Goal: Task Accomplishment & Management: Manage account settings

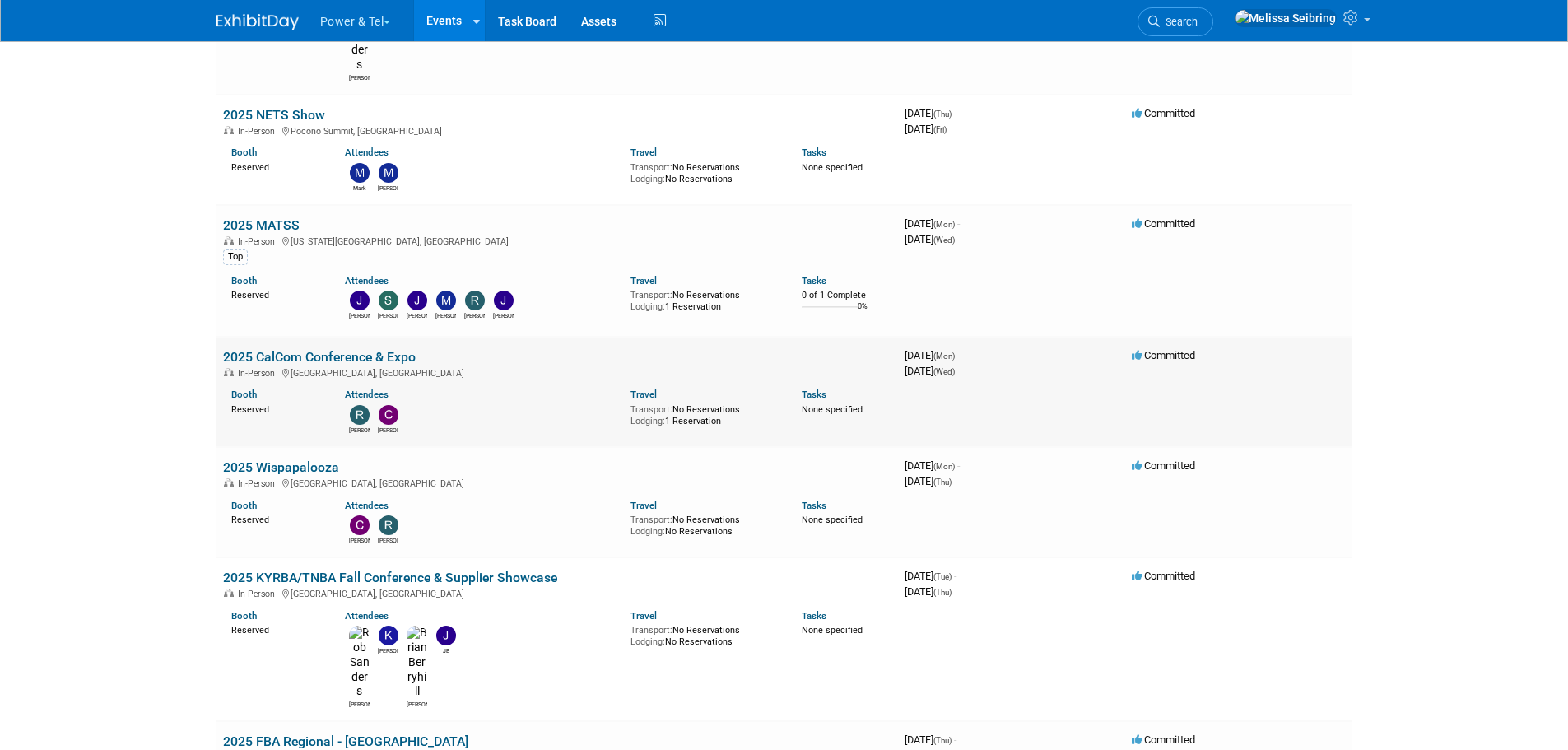
scroll to position [494, 0]
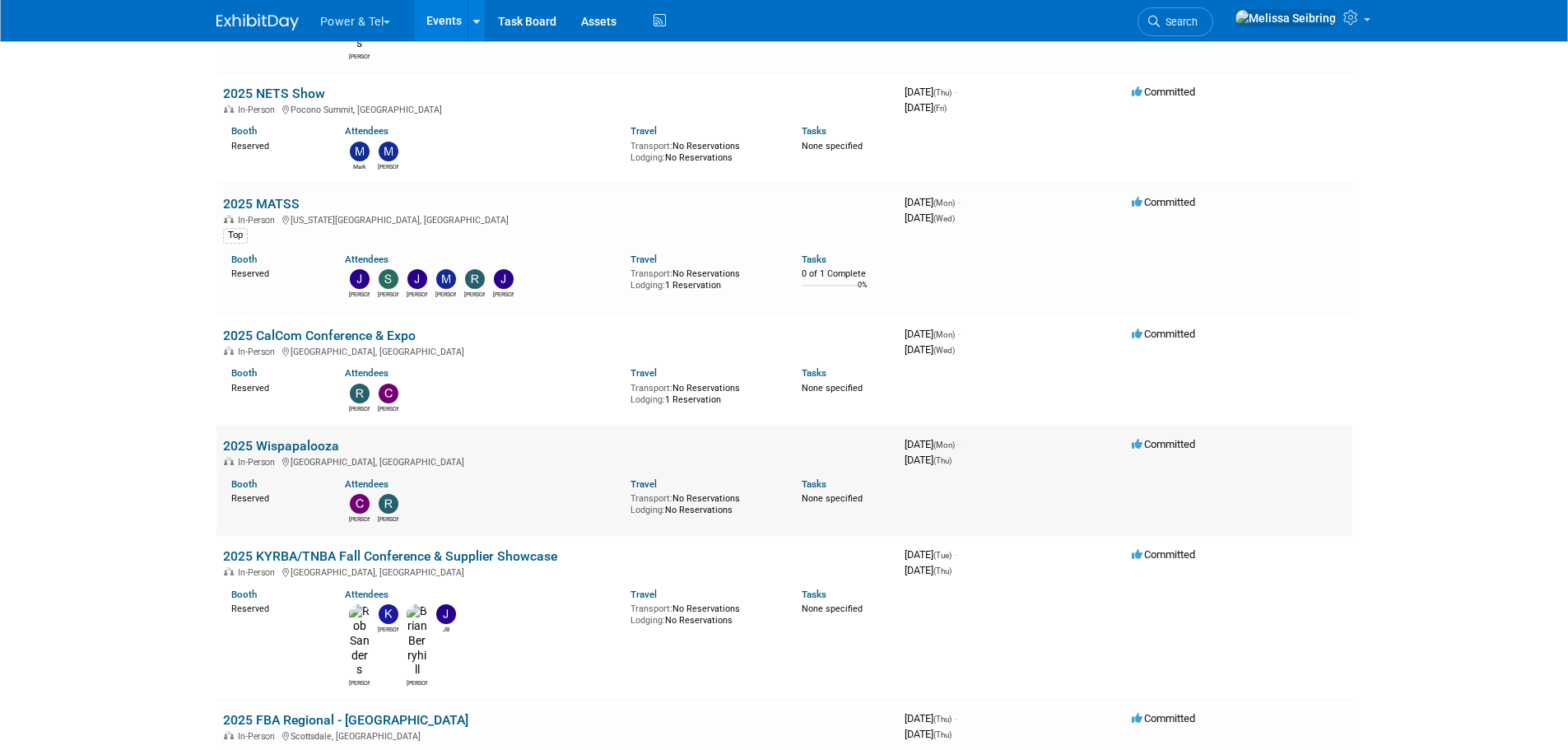
click at [302, 438] on link "2025 Wispapalooza" at bounding box center [281, 446] width 116 height 16
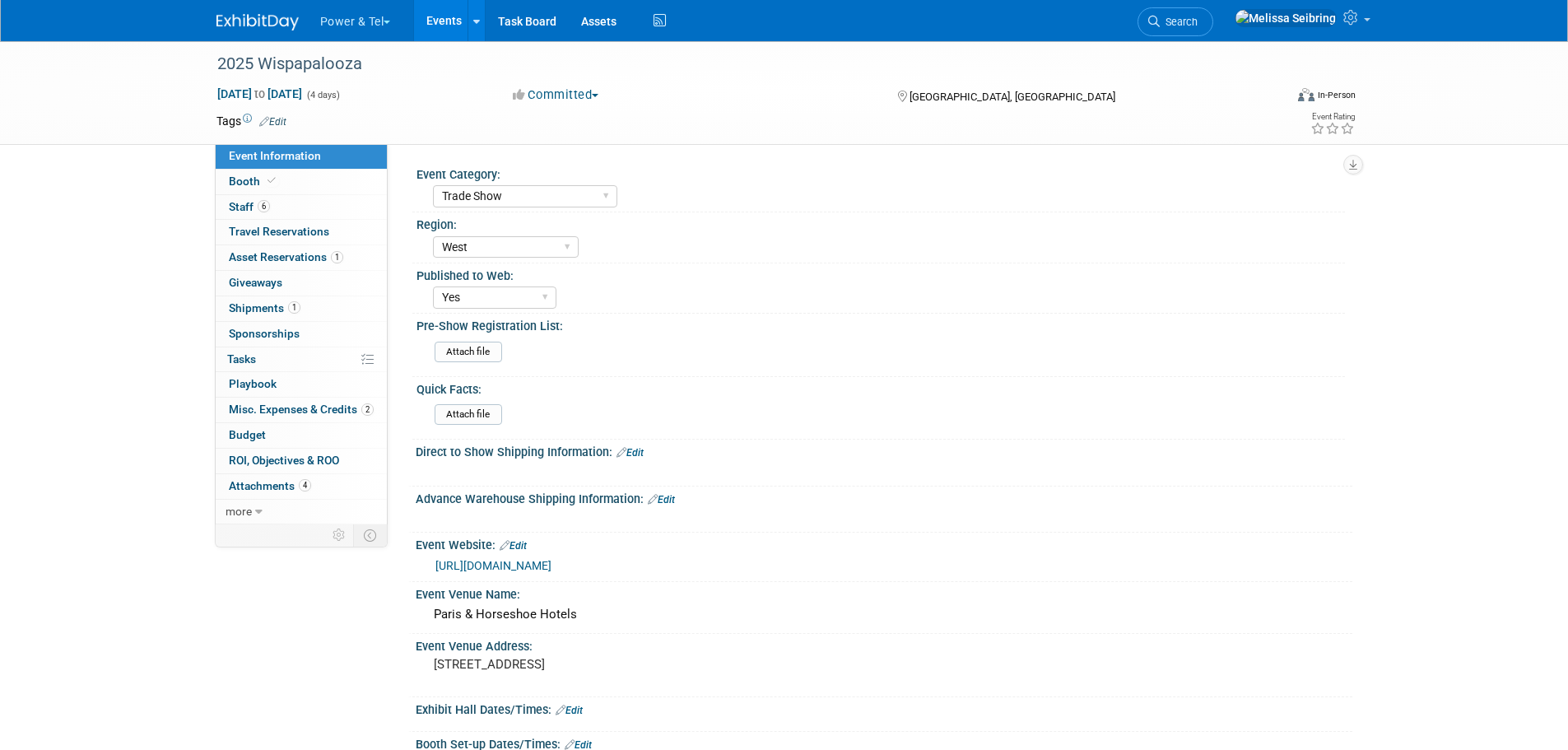
select select "Trade Show"
select select "West"
select select "Yes"
click at [230, 183] on span "Booth" at bounding box center [253, 181] width 50 height 13
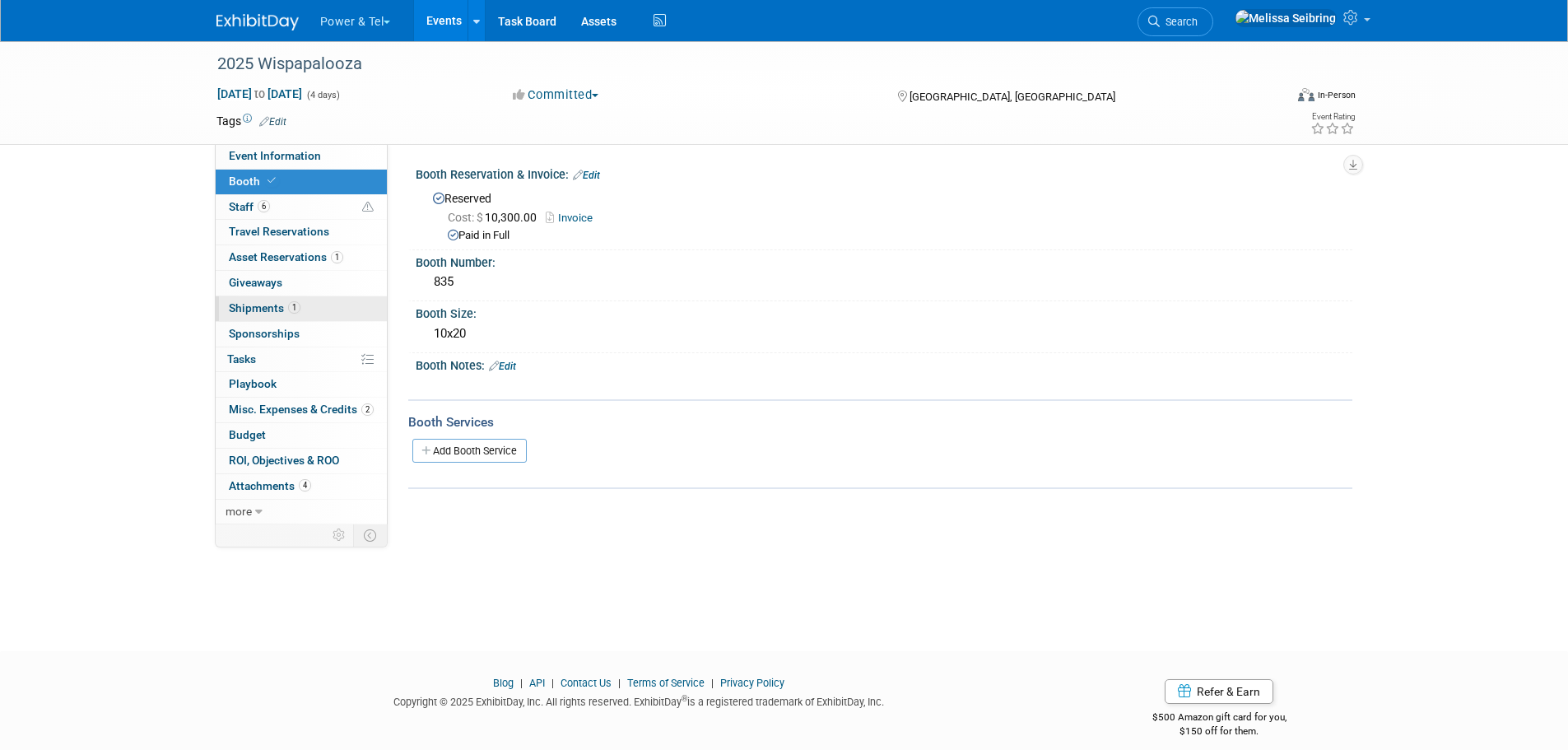
click at [261, 304] on span "Shipments 1" at bounding box center [264, 307] width 71 height 13
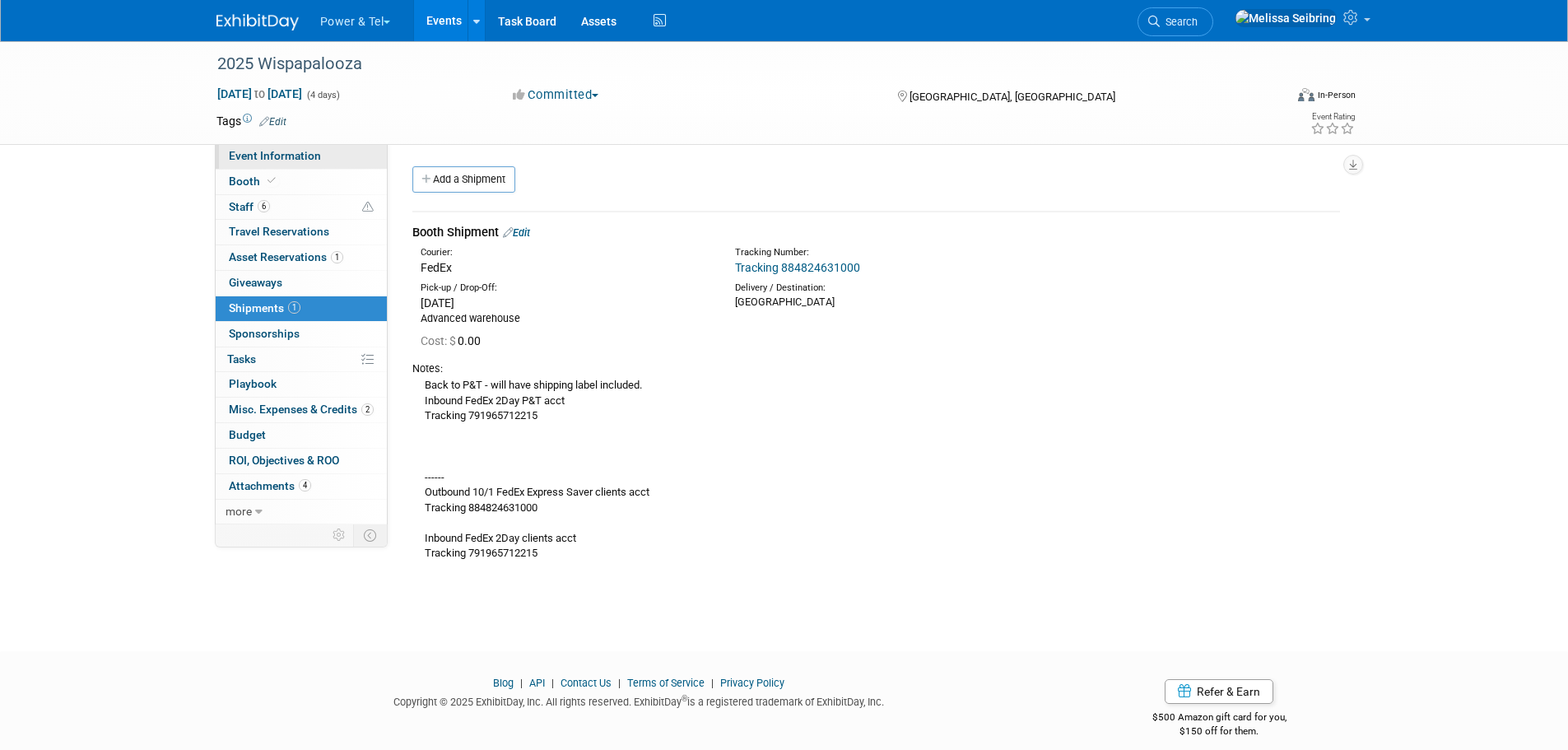
click at [265, 154] on span "Event Information" at bounding box center [274, 155] width 92 height 13
select select "Trade Show"
select select "West"
select select "Yes"
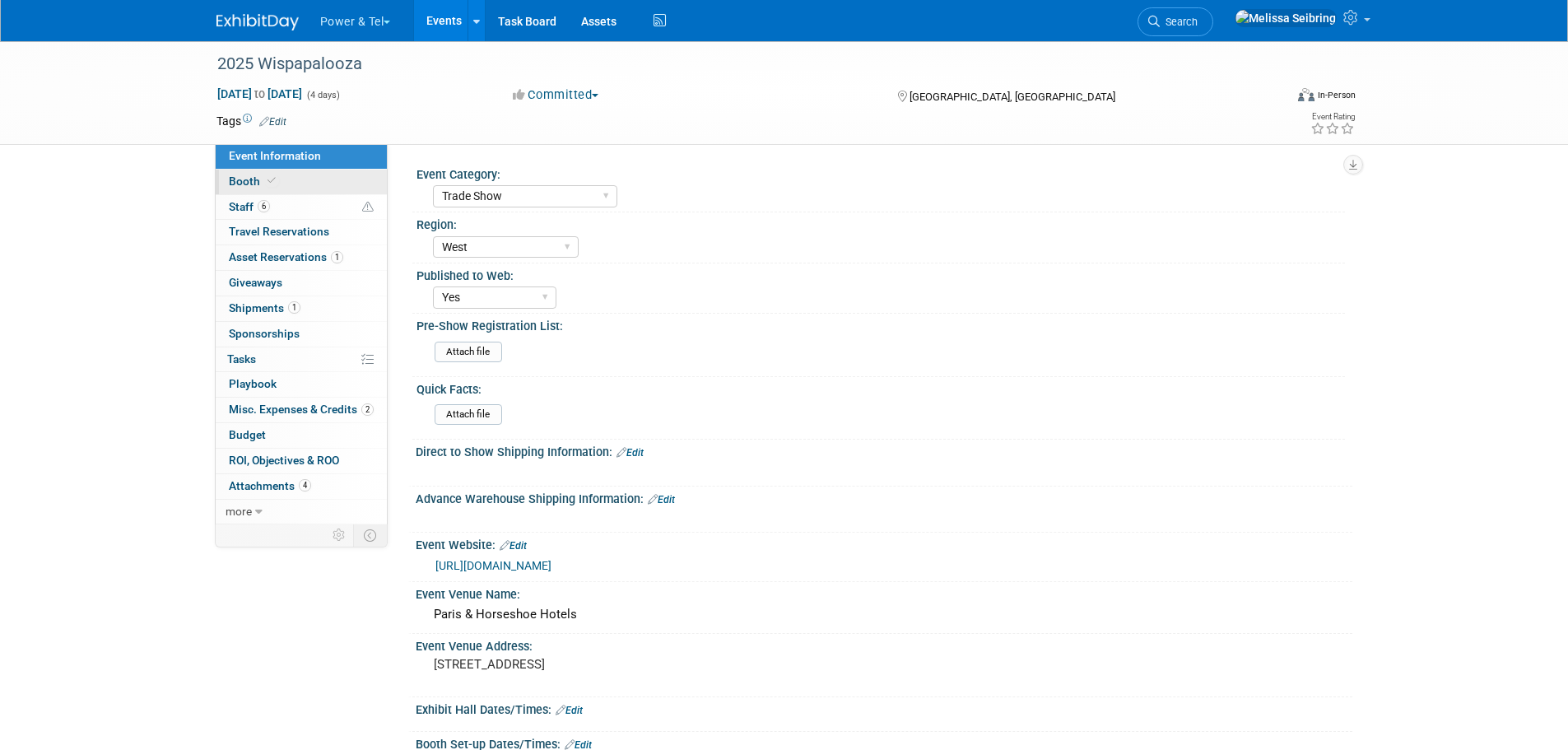
click at [238, 178] on span "Booth" at bounding box center [253, 181] width 50 height 13
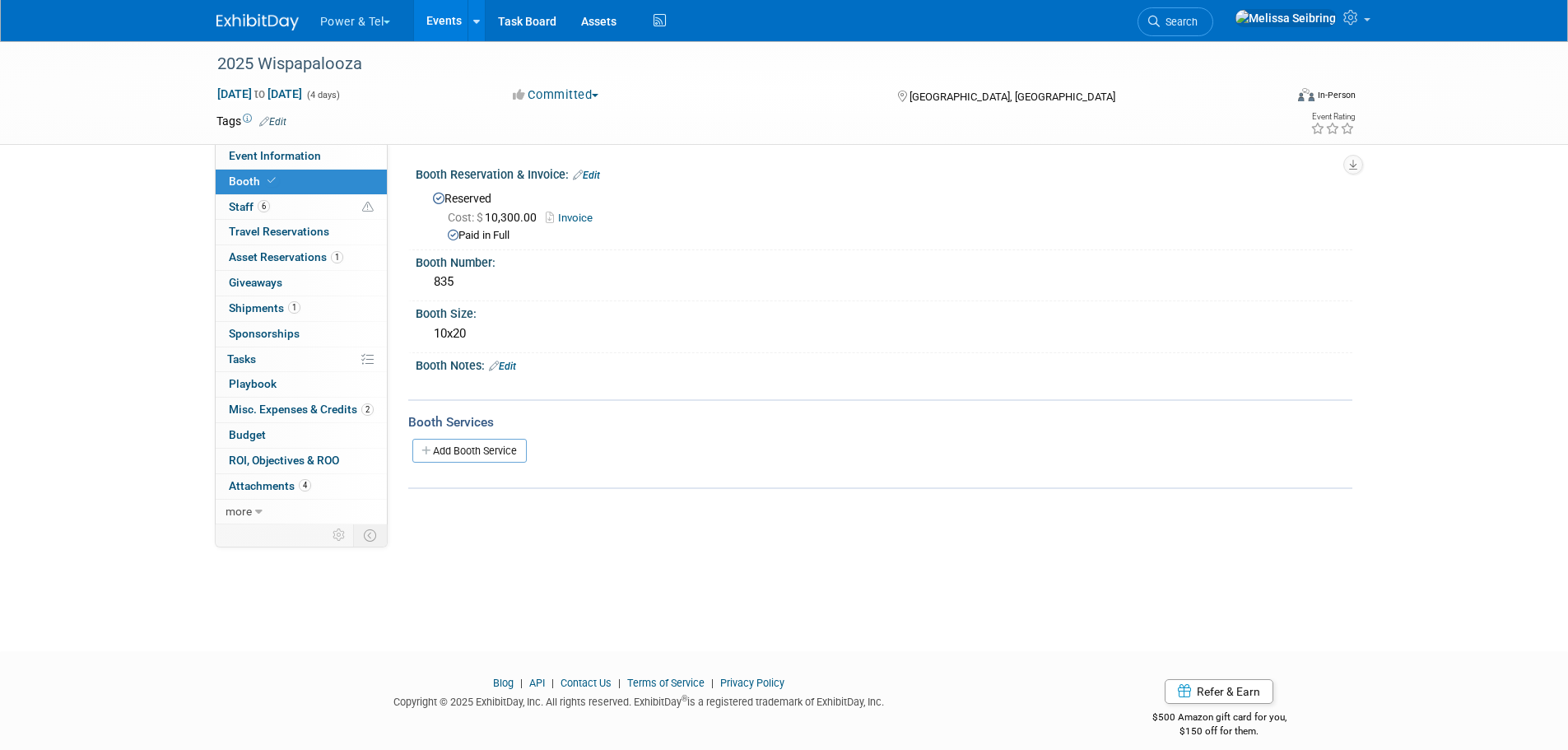
click at [576, 212] on link "Invoice" at bounding box center [573, 218] width 56 height 12
click at [244, 203] on span "Staff 6" at bounding box center [249, 206] width 41 height 13
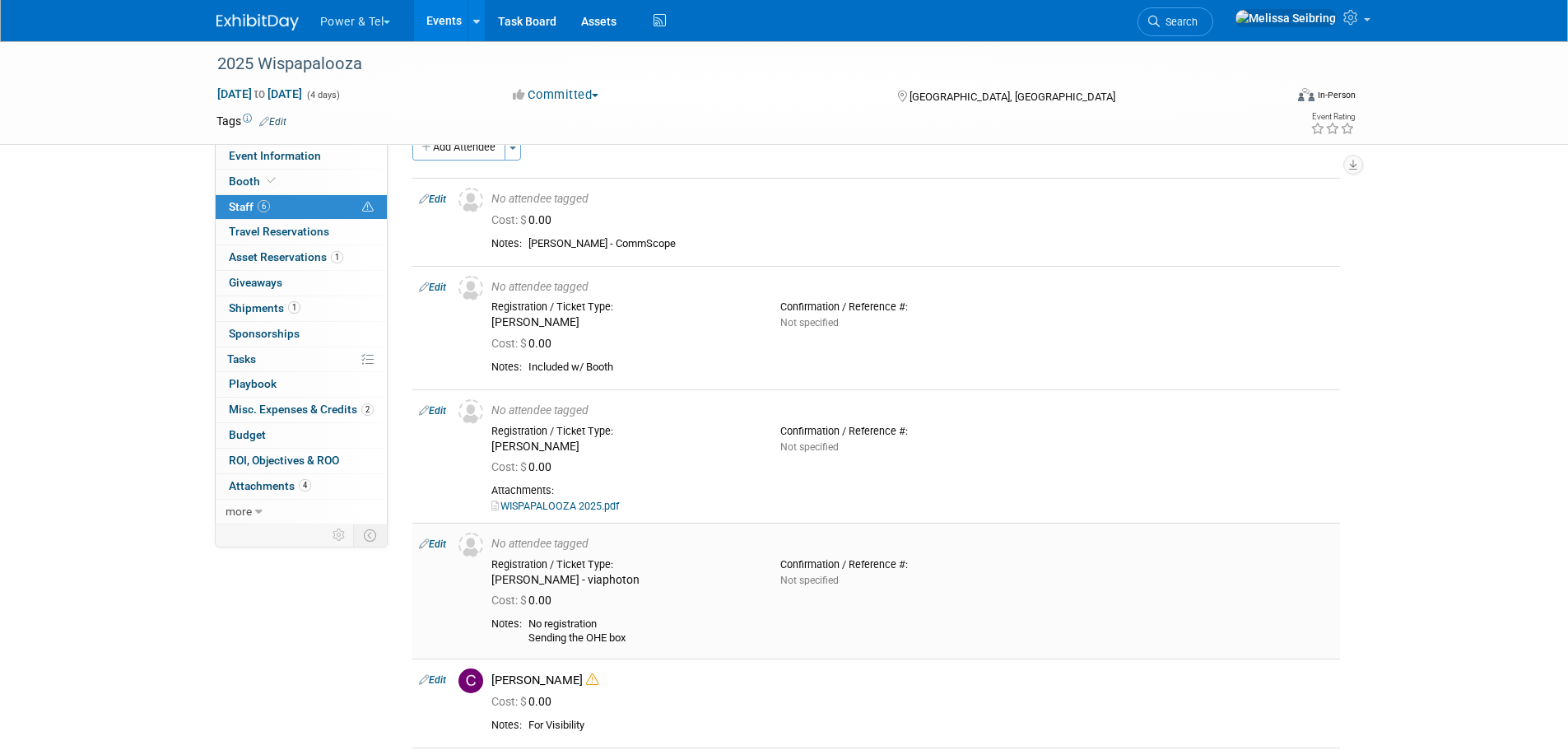
scroll to position [82, 0]
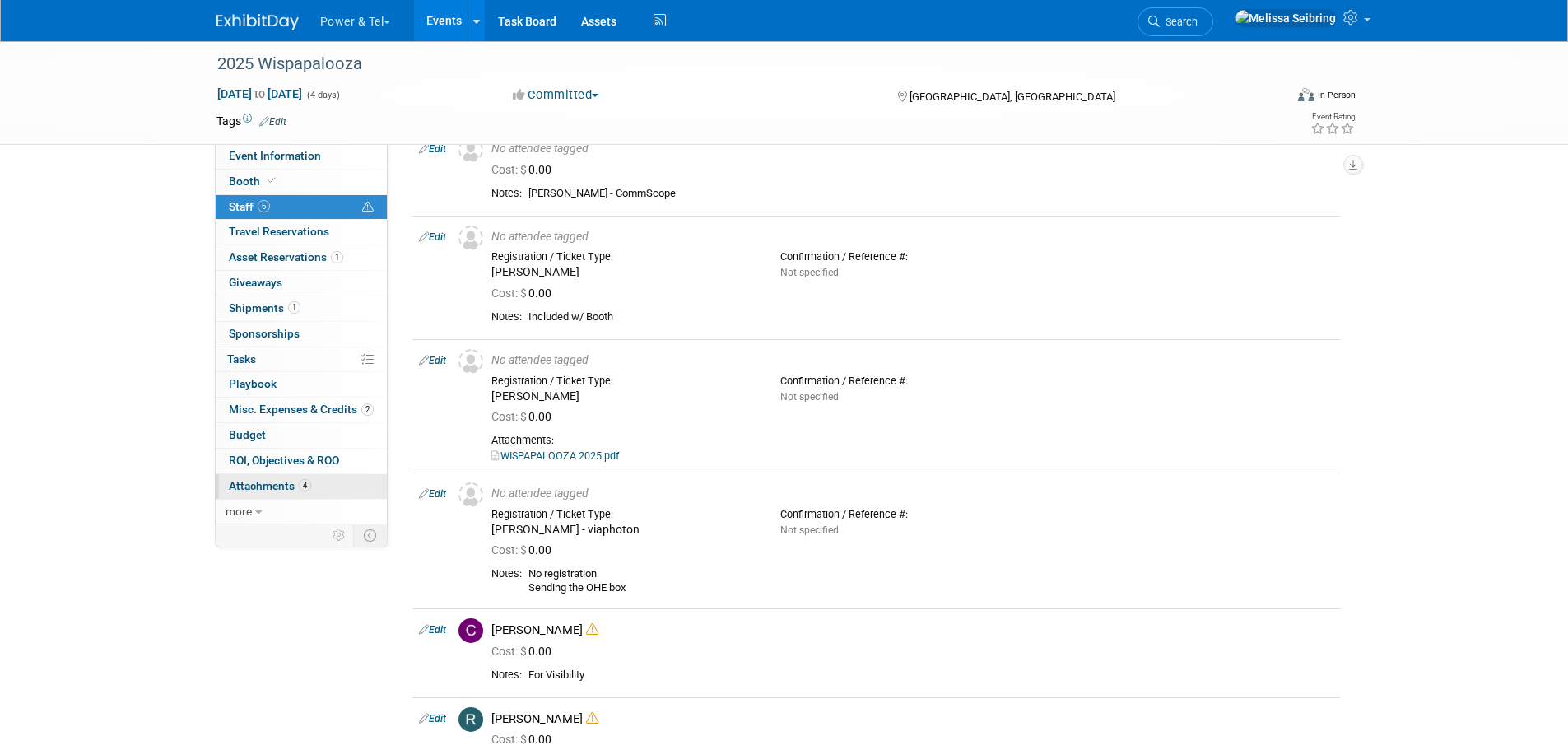
click at [260, 489] on span "Attachments 4" at bounding box center [269, 485] width 82 height 13
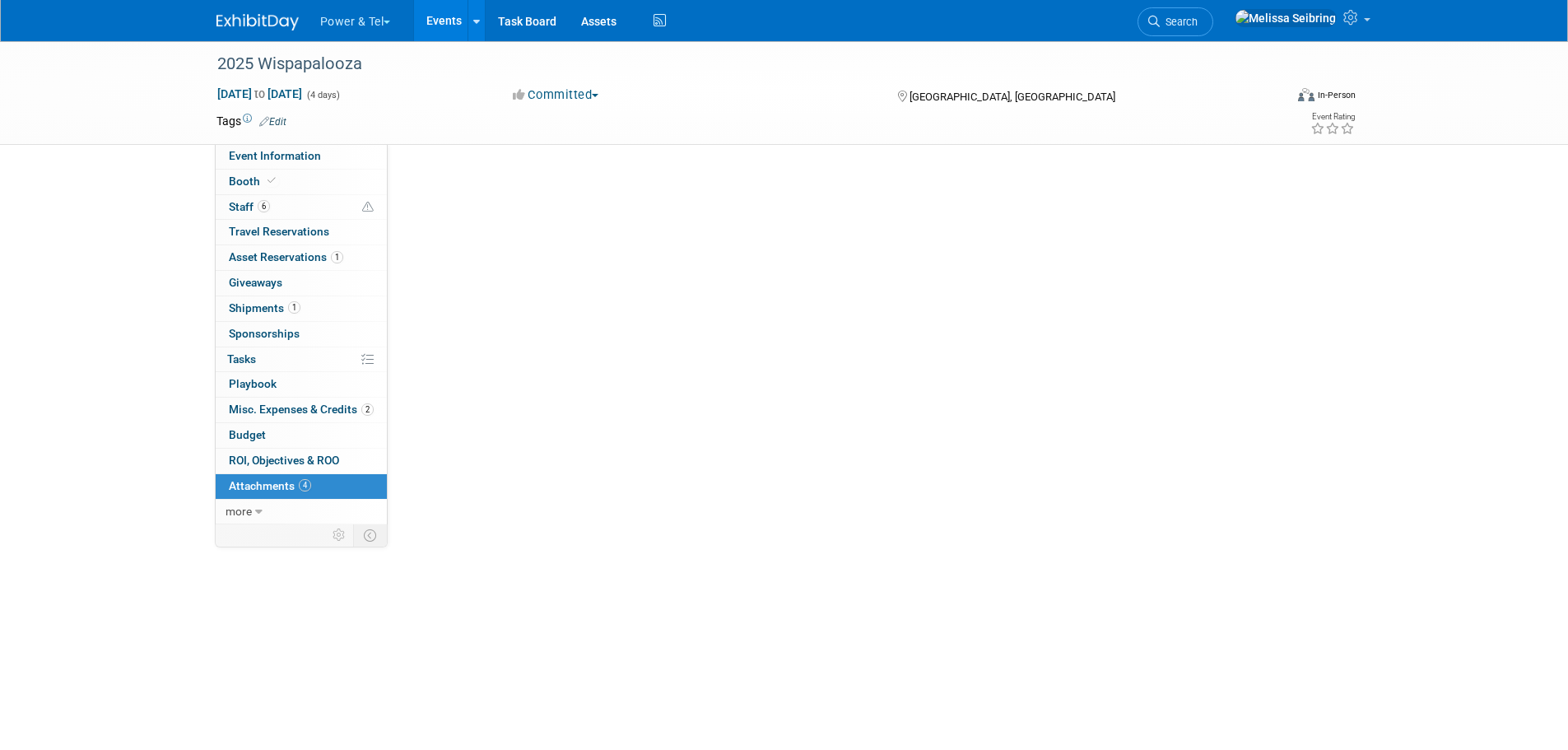
scroll to position [0, 0]
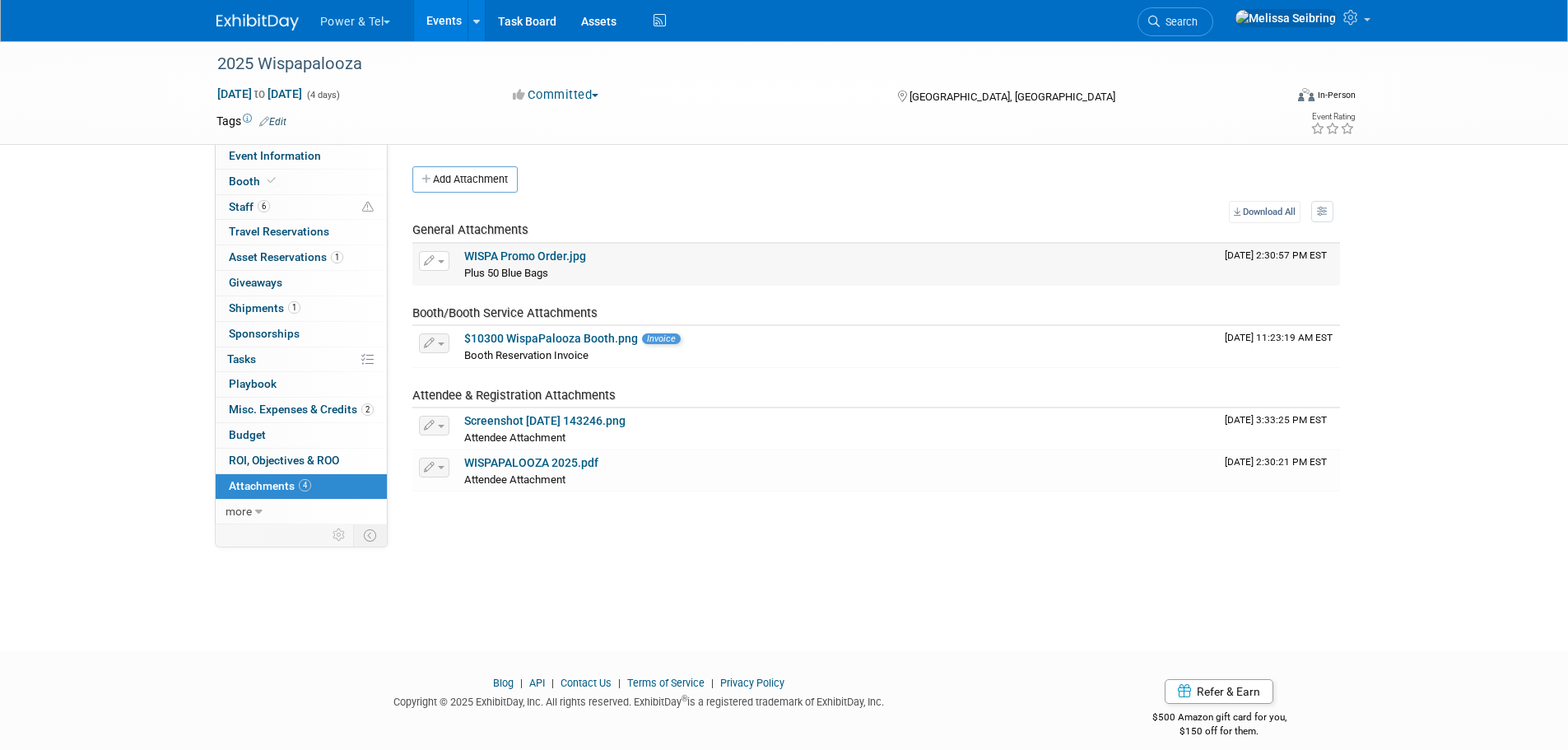
click at [559, 254] on link "WISPA Promo Order.jpg" at bounding box center [525, 256] width 122 height 13
click at [235, 177] on span "Booth" at bounding box center [253, 181] width 50 height 13
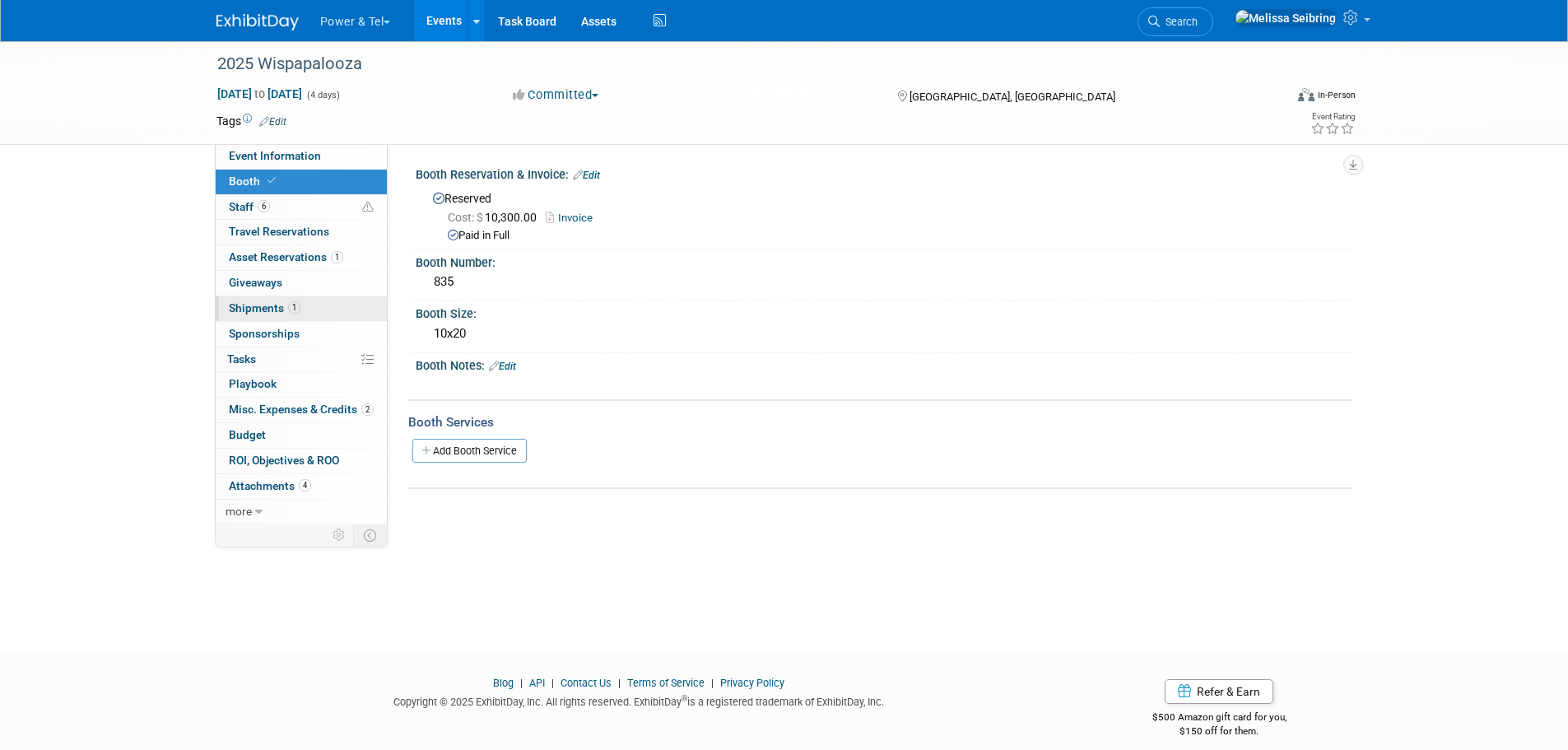
click at [269, 300] on link "1 Shipments 1" at bounding box center [301, 309] width 171 height 25
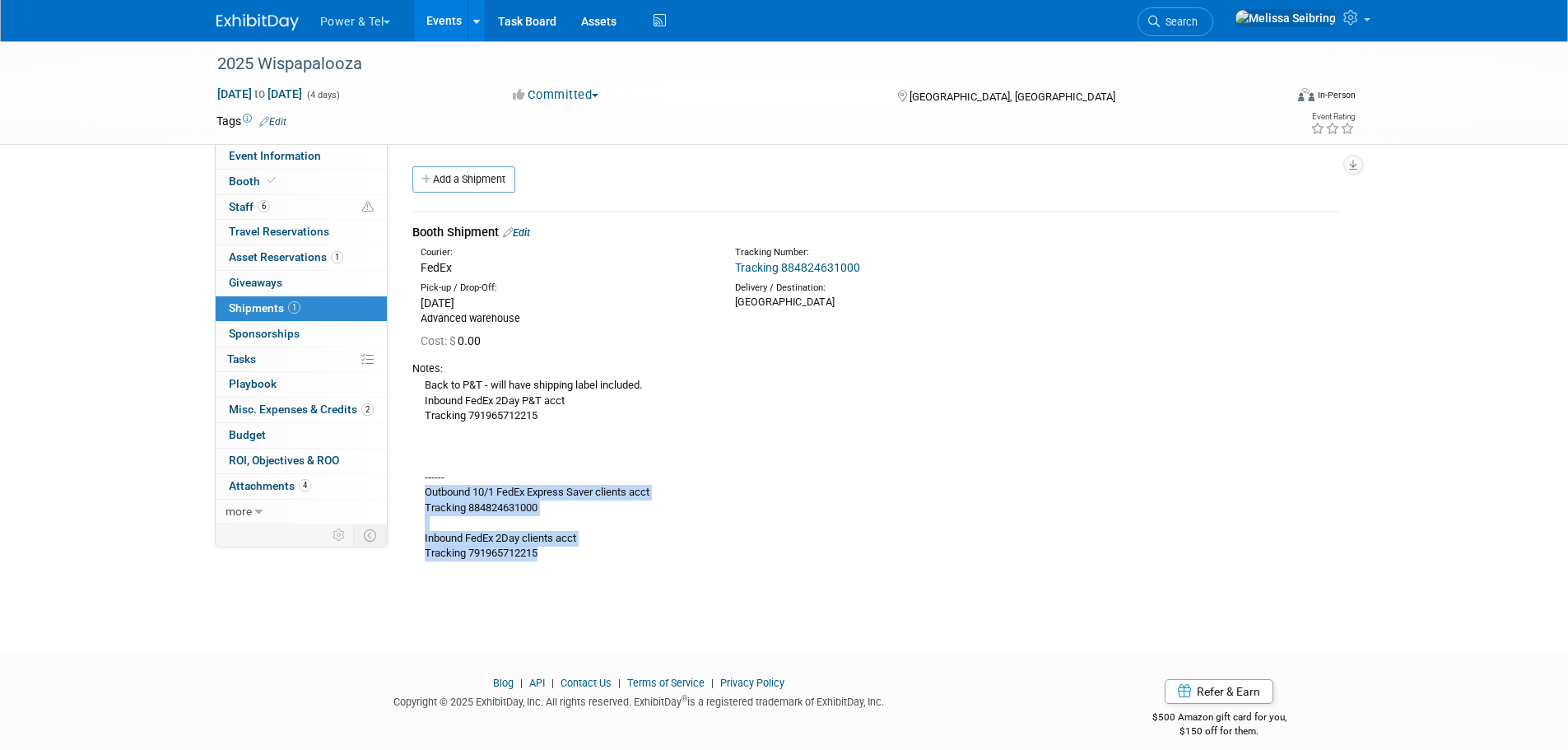
drag, startPoint x: 576, startPoint y: 561, endPoint x: 413, endPoint y: 492, distance: 177.0
click at [416, 492] on div "Back to P&T - will have shipping label included. Inbound FedEx 2Day P&T acct Tr…" at bounding box center [875, 469] width 927 height 185
copy div "Outbound 10/1 FedEx Express Saver clients acct Tracking 884824631000 Inbound Fe…"
click at [245, 202] on span "Staff 6" at bounding box center [249, 206] width 41 height 13
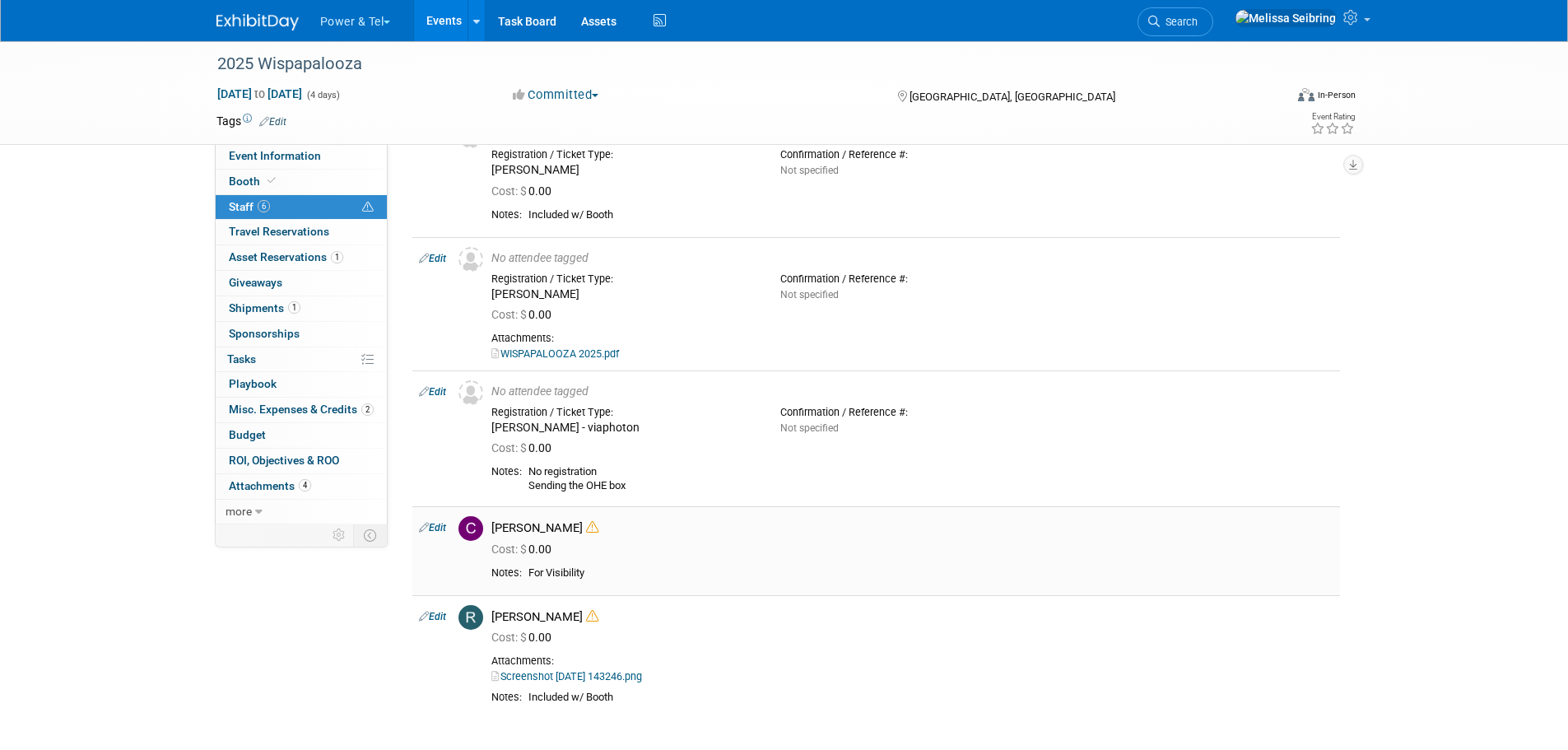
scroll to position [247, 0]
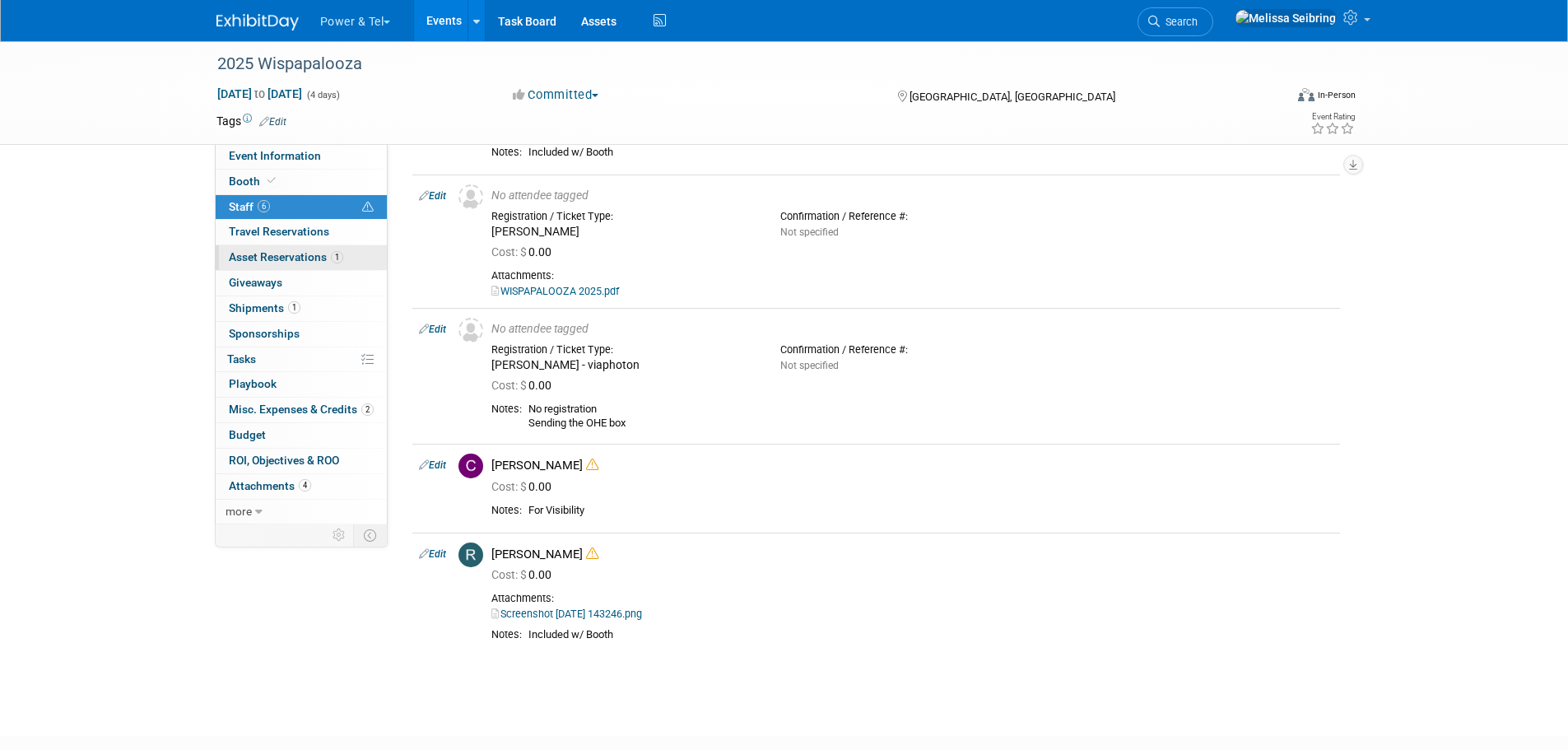
drag, startPoint x: 252, startPoint y: 262, endPoint x: 386, endPoint y: 279, distance: 135.1
click at [252, 262] on span "Asset Reservations 1" at bounding box center [286, 257] width 115 height 13
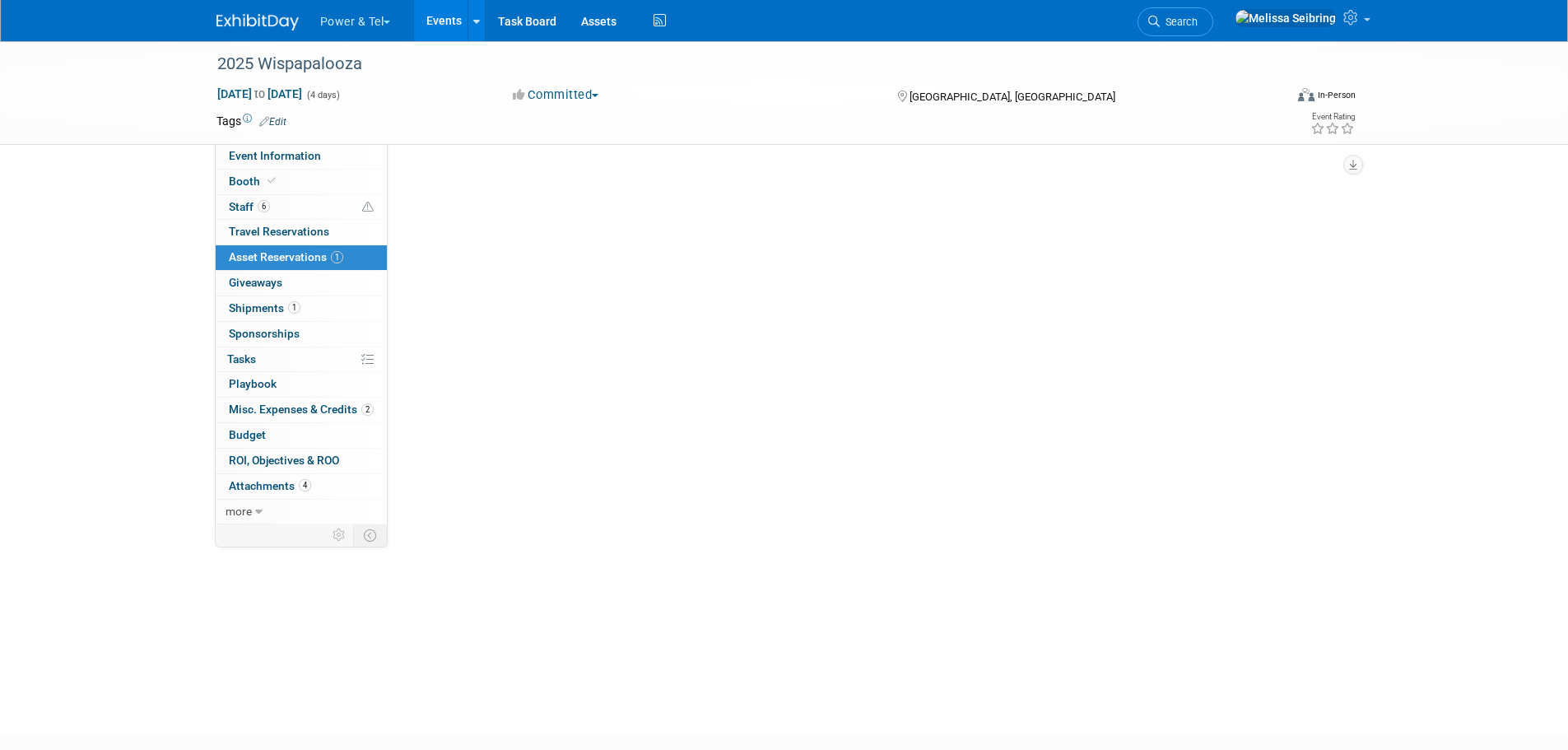
scroll to position [0, 0]
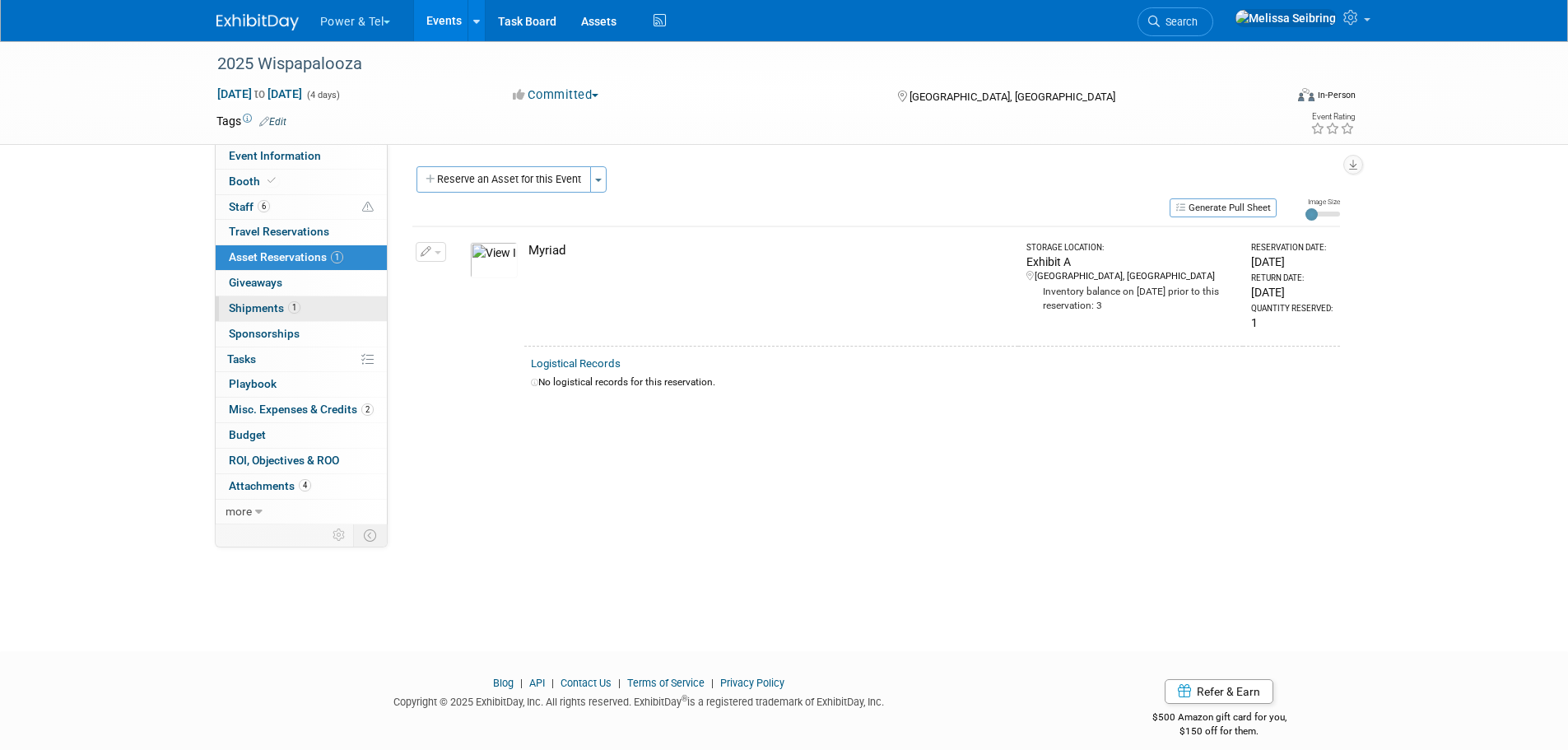
click at [240, 300] on link "1 Shipments 1" at bounding box center [301, 309] width 171 height 25
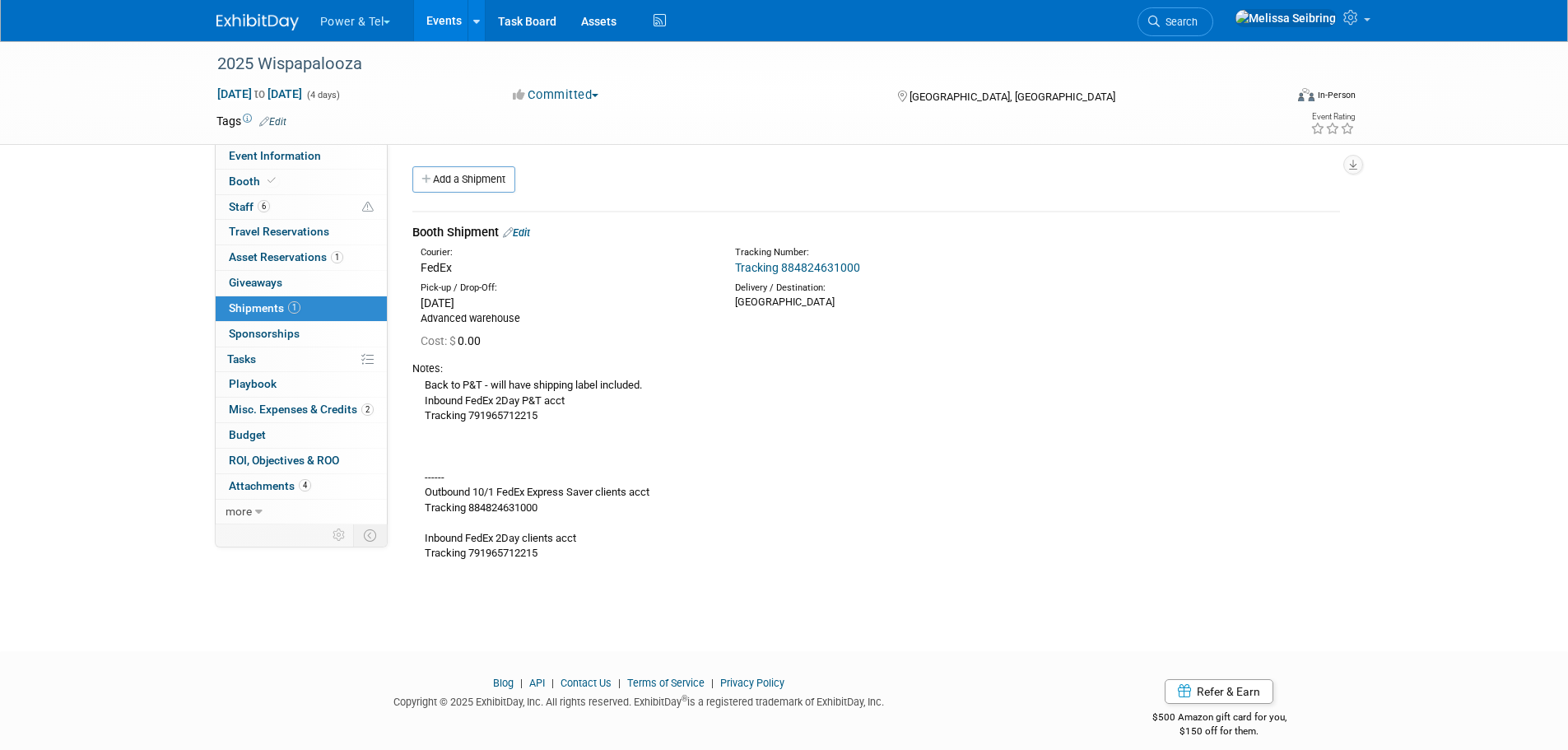
click at [1197, 20] on span "Search" at bounding box center [1178, 22] width 38 height 12
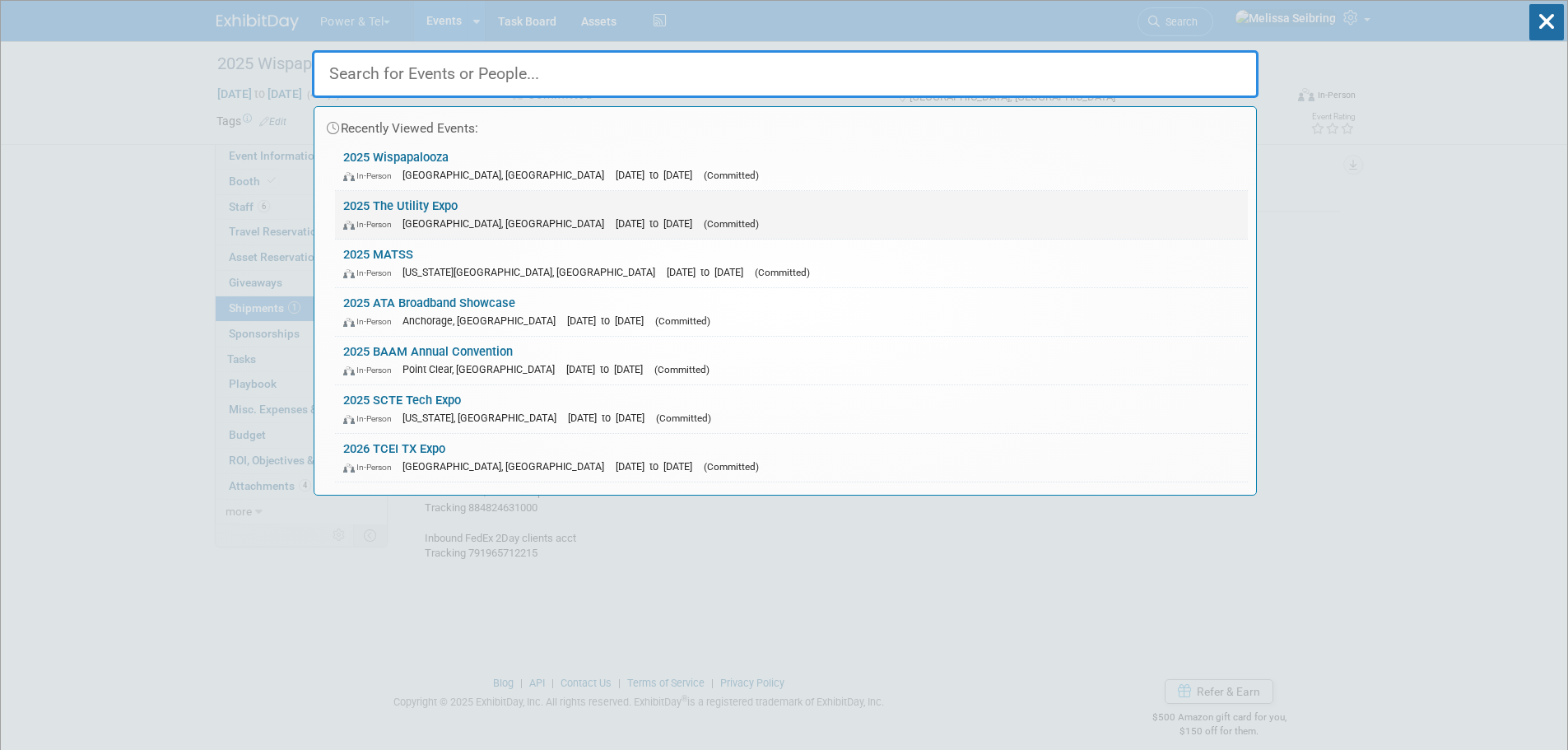
click at [424, 200] on link "2025 The Utility Expo In-Person Louisville, KY Oct 7, 2025 to Oct 9, 2025 (Comm…" at bounding box center [792, 214] width 913 height 48
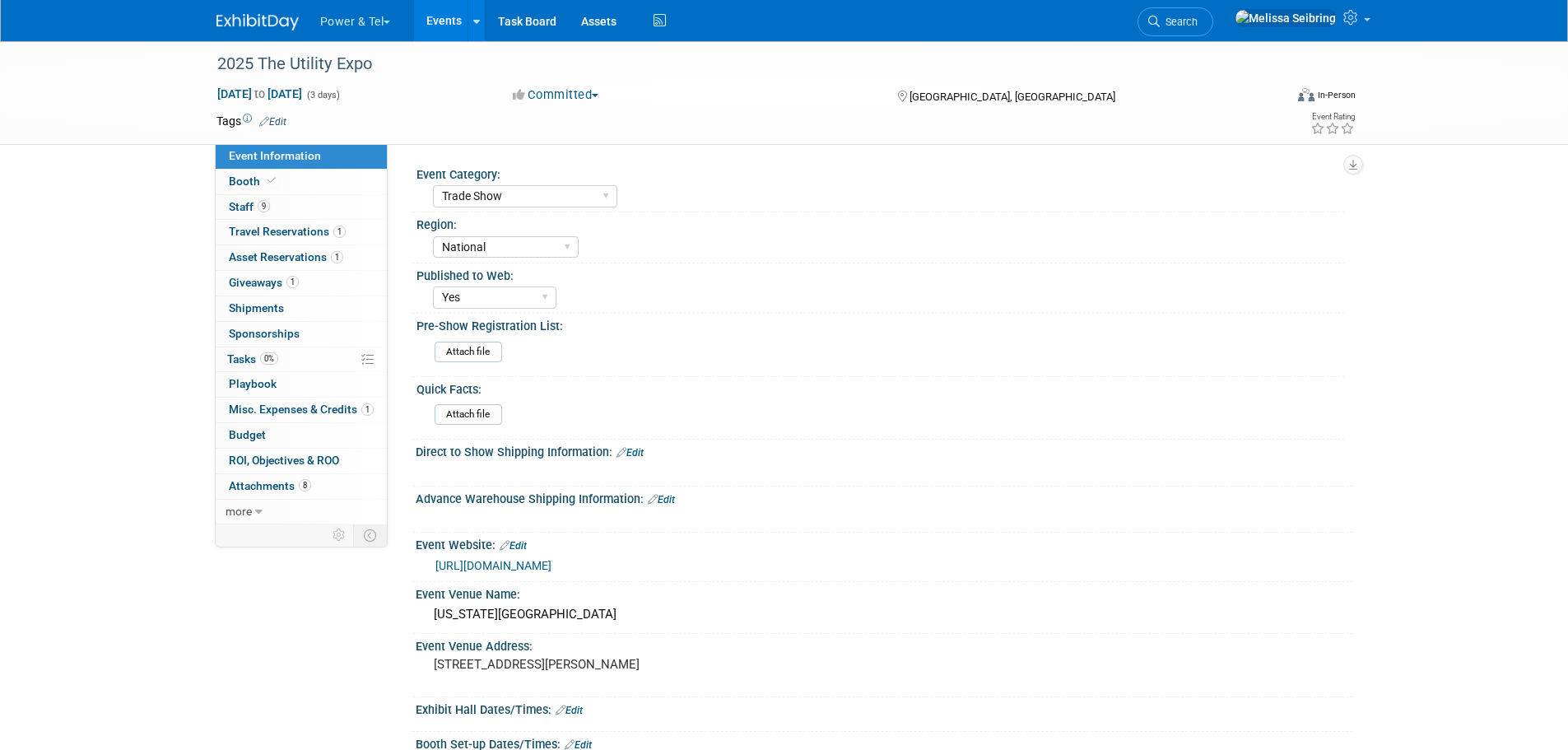
select select "Trade Show"
select select "National"
select select "Yes"
click at [239, 183] on span "Booth" at bounding box center [253, 181] width 50 height 13
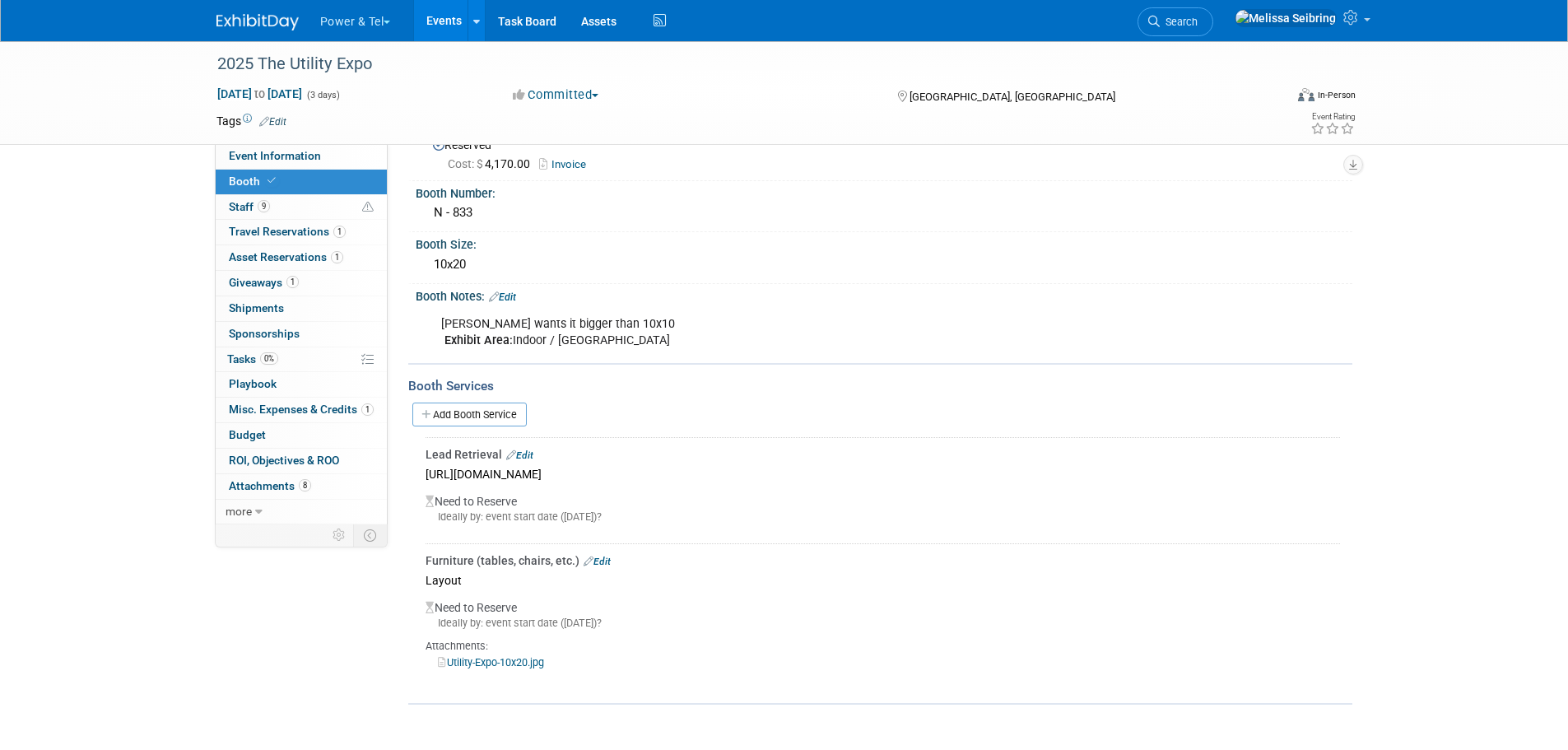
scroll to position [82, 0]
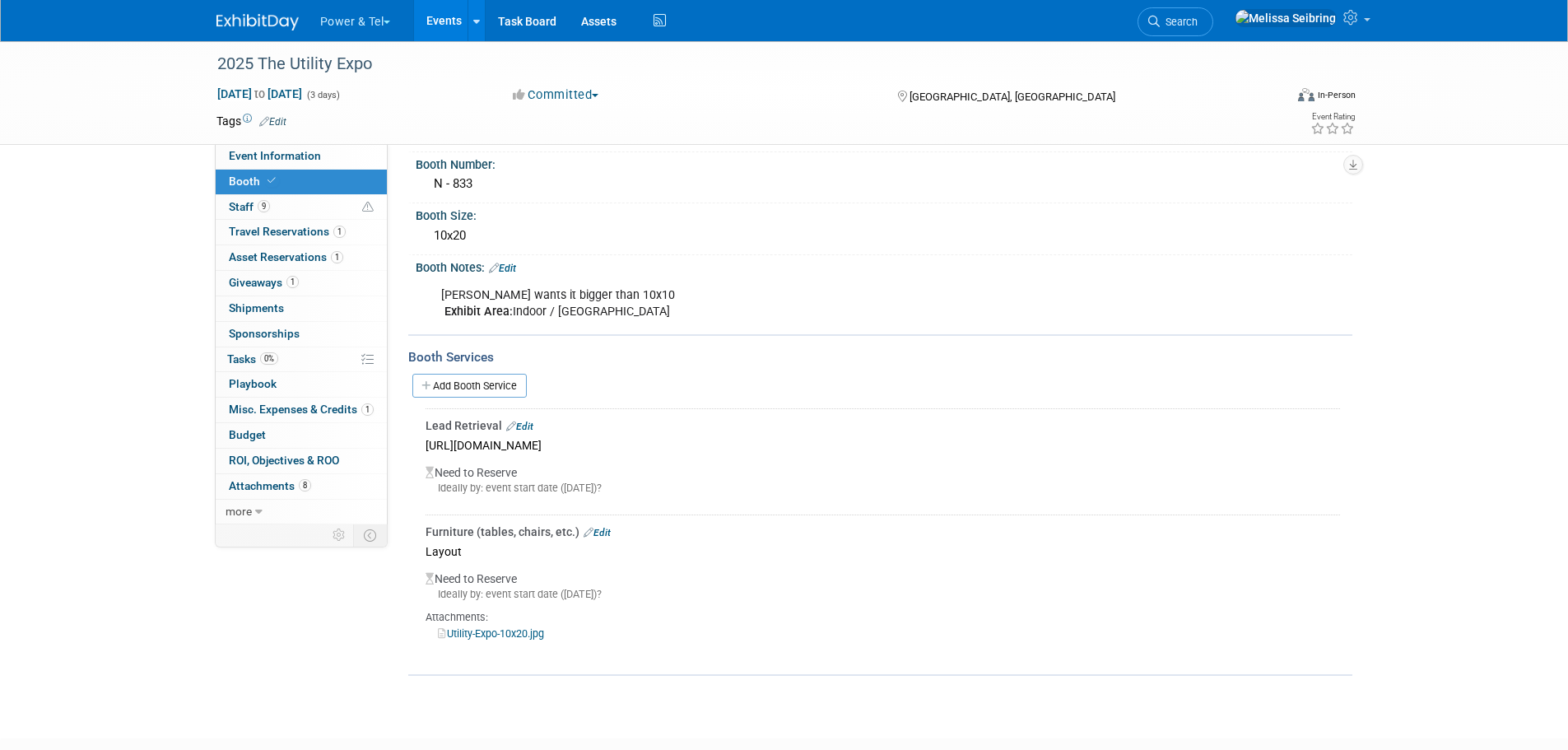
click at [471, 631] on link "Utility-Expo-10x20.jpg" at bounding box center [491, 634] width 106 height 12
click at [1371, 23] on link at bounding box center [1302, 20] width 152 height 41
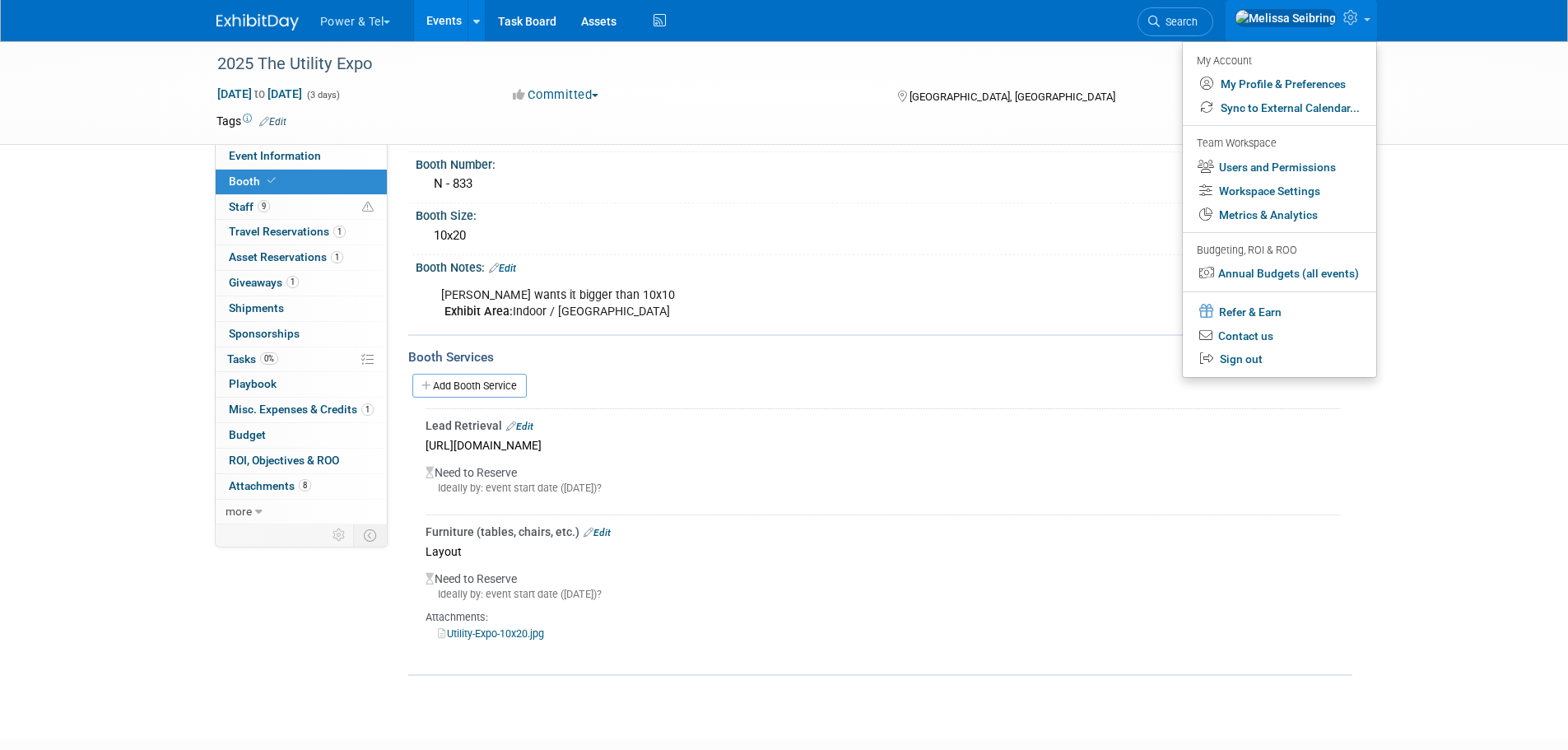
click at [238, 22] on img at bounding box center [257, 22] width 82 height 17
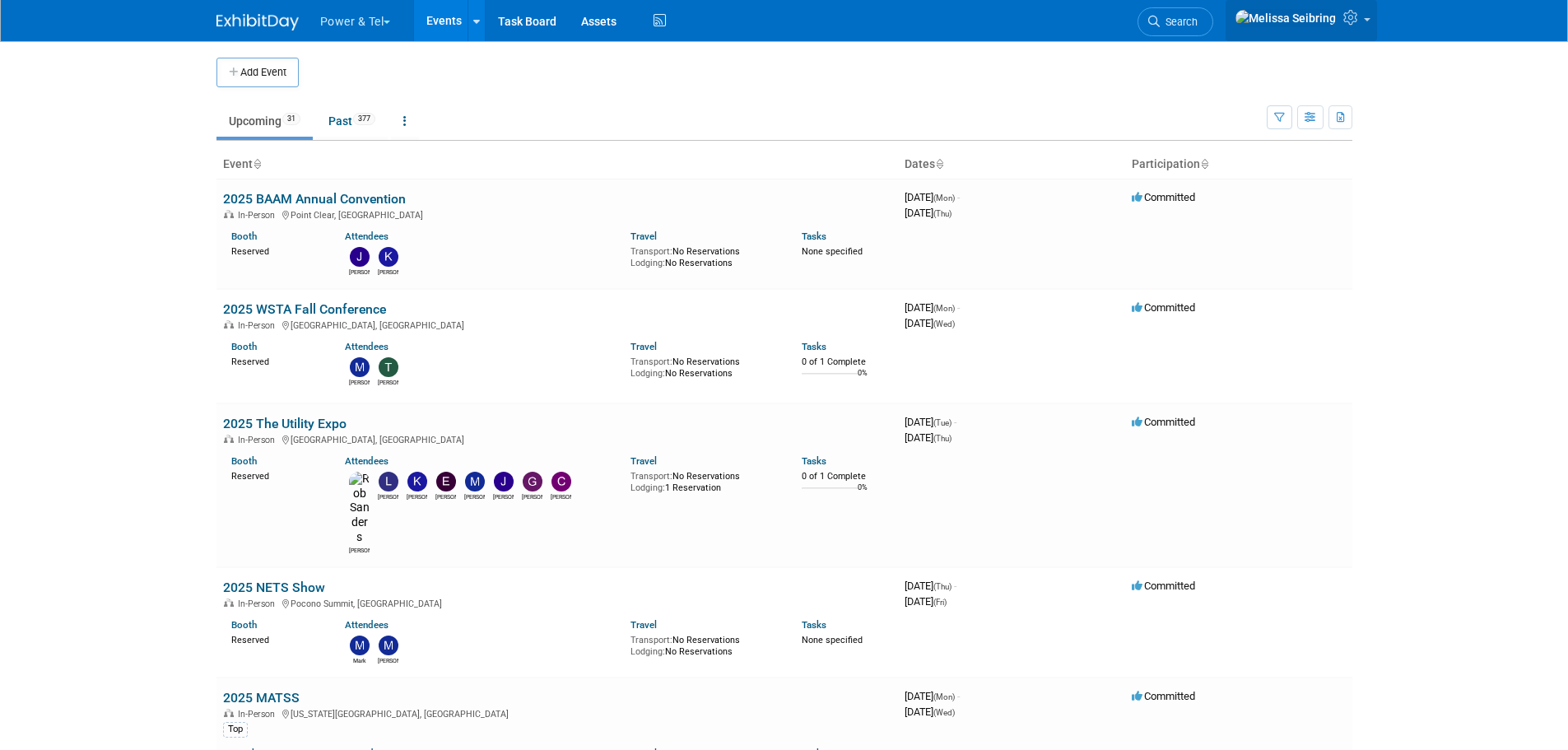
click at [1331, 11] on img at bounding box center [1286, 18] width 102 height 19
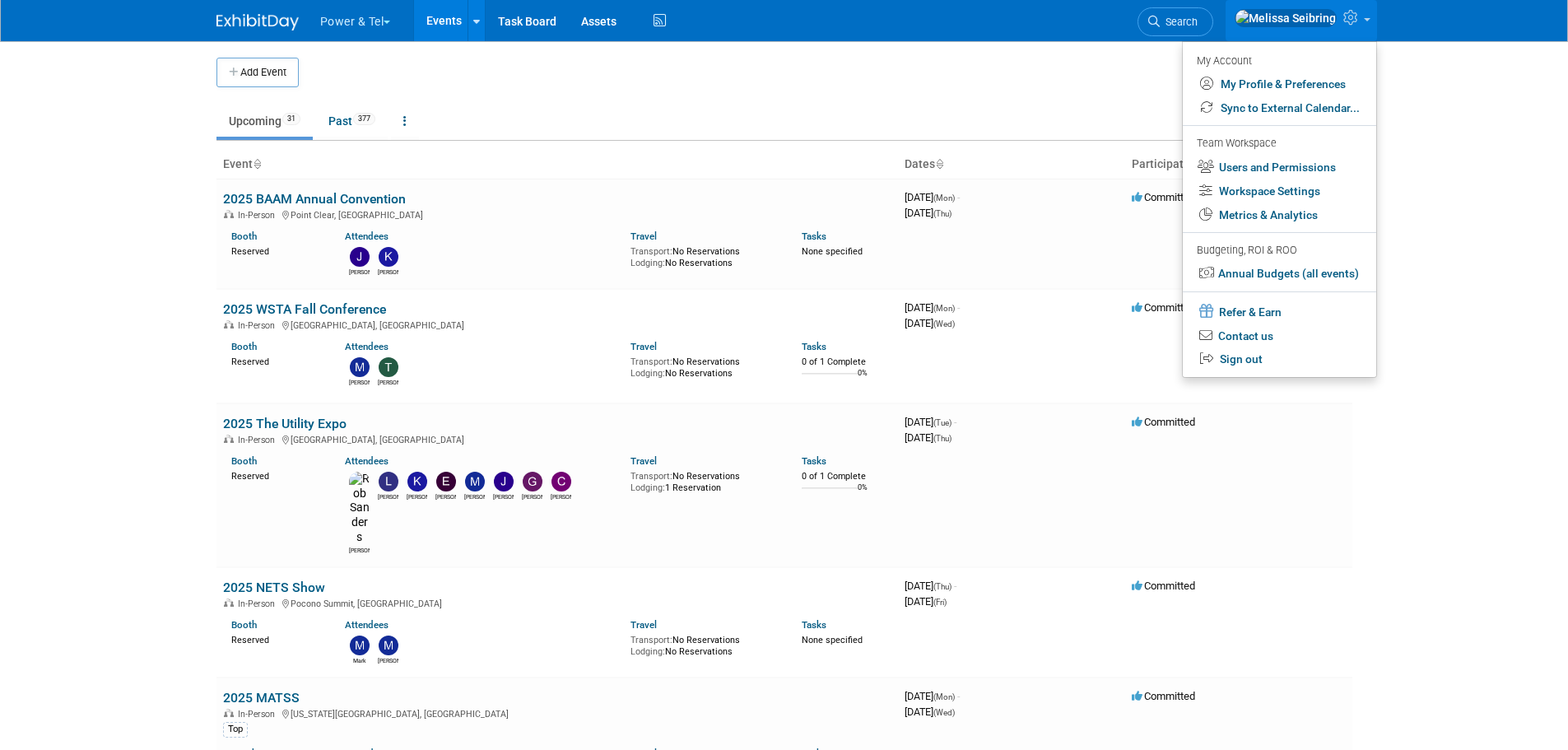
click at [1057, 79] on td at bounding box center [799, 72] width 999 height 30
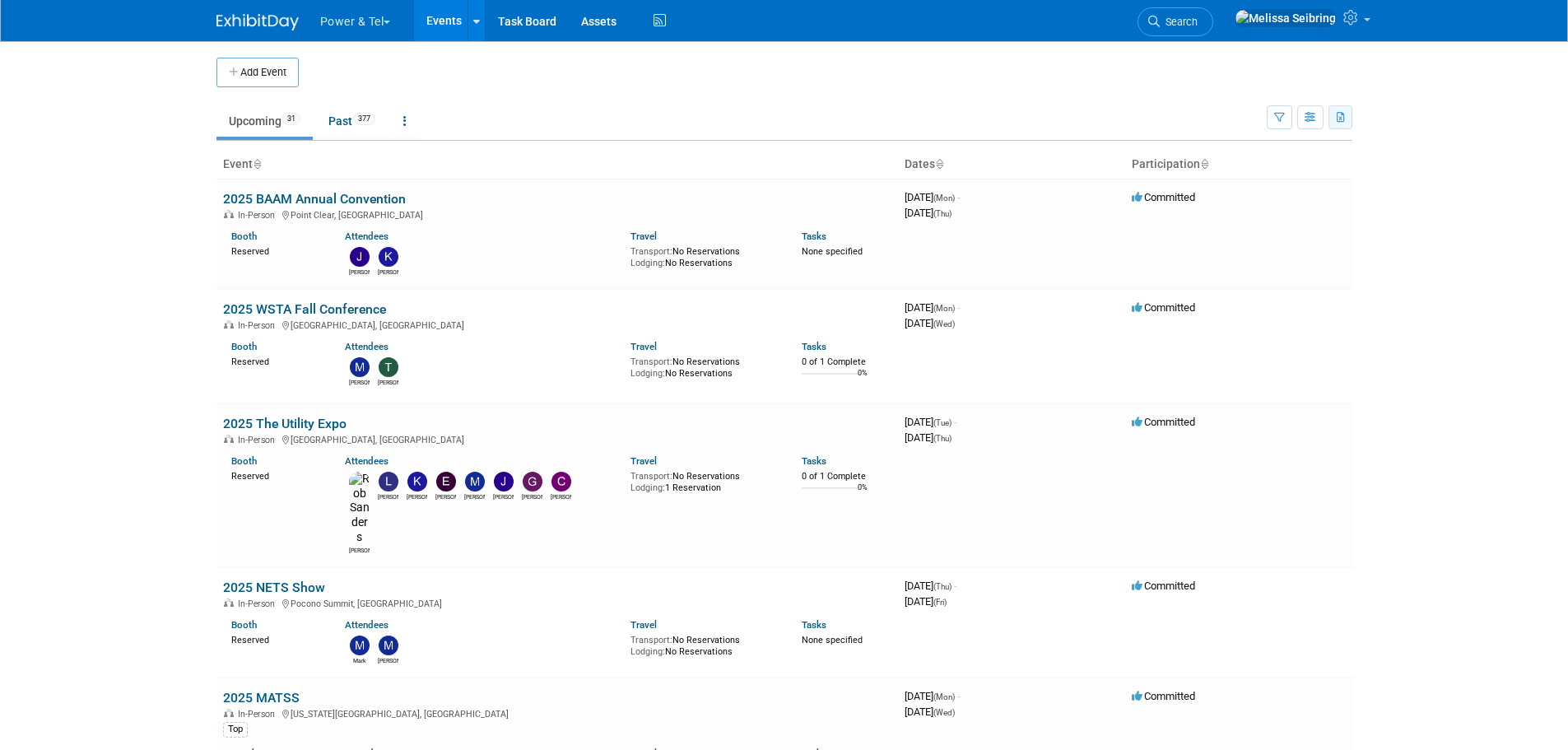
click at [1339, 116] on icon "button" at bounding box center [1341, 118] width 9 height 11
click at [1197, 191] on link "Export All (408 Events)" at bounding box center [1249, 195] width 178 height 23
